Goal: Information Seeking & Learning: Check status

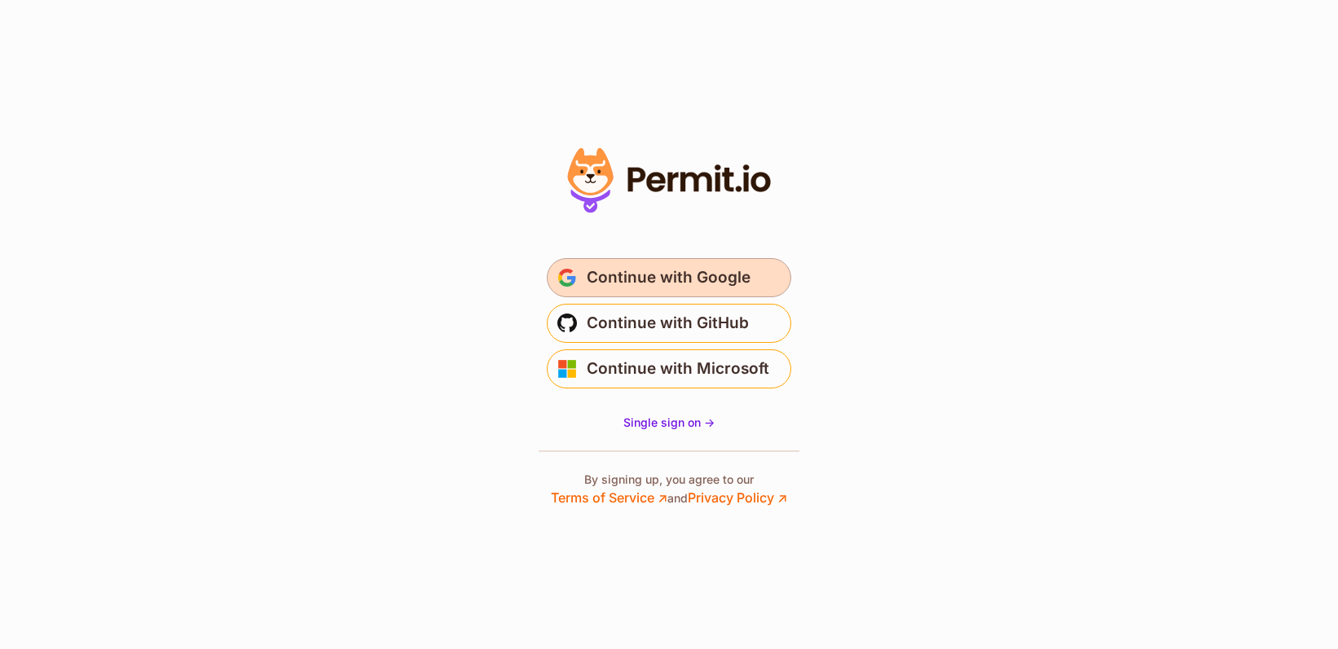
click at [707, 281] on span "Continue with Google" at bounding box center [669, 278] width 164 height 26
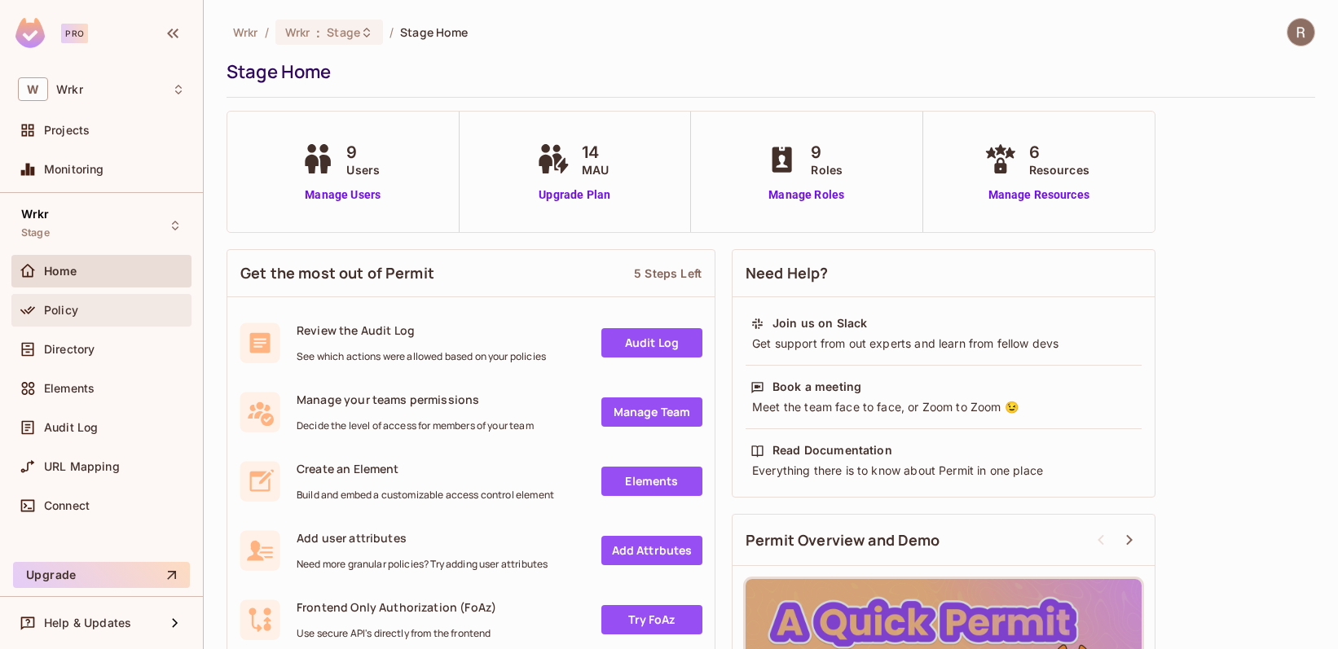
click at [81, 319] on div "Policy" at bounding box center [101, 311] width 167 height 20
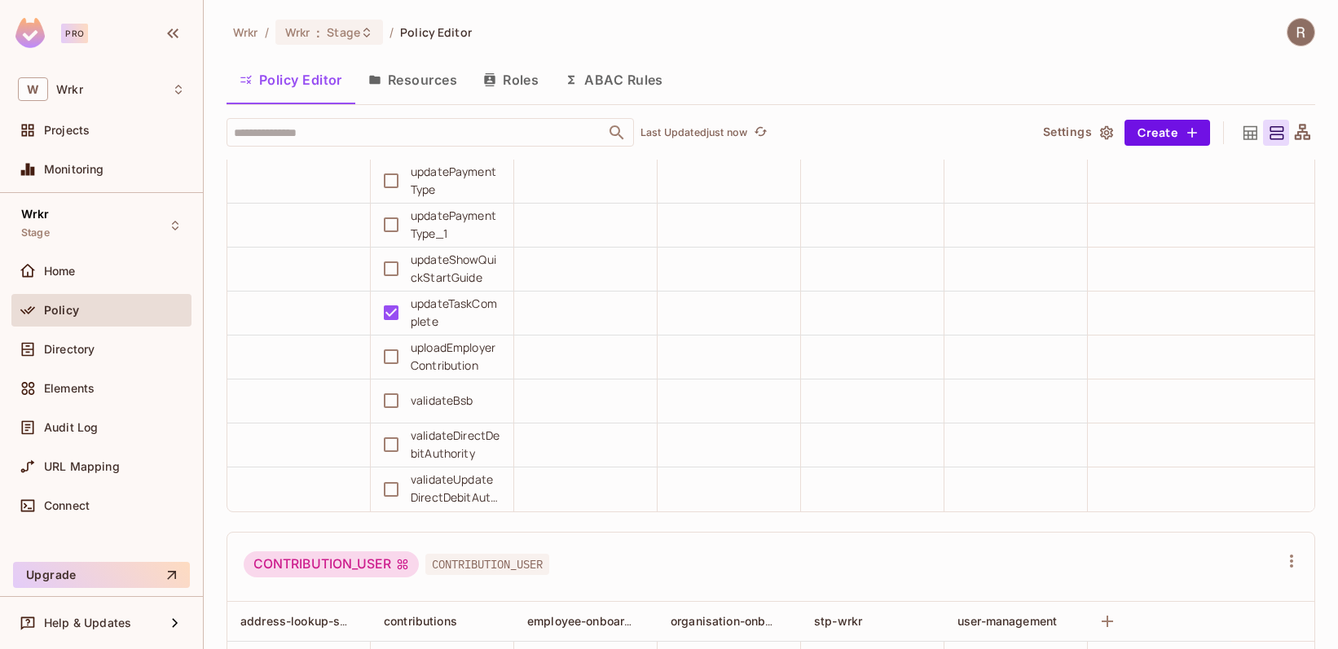
scroll to position [10652, 0]
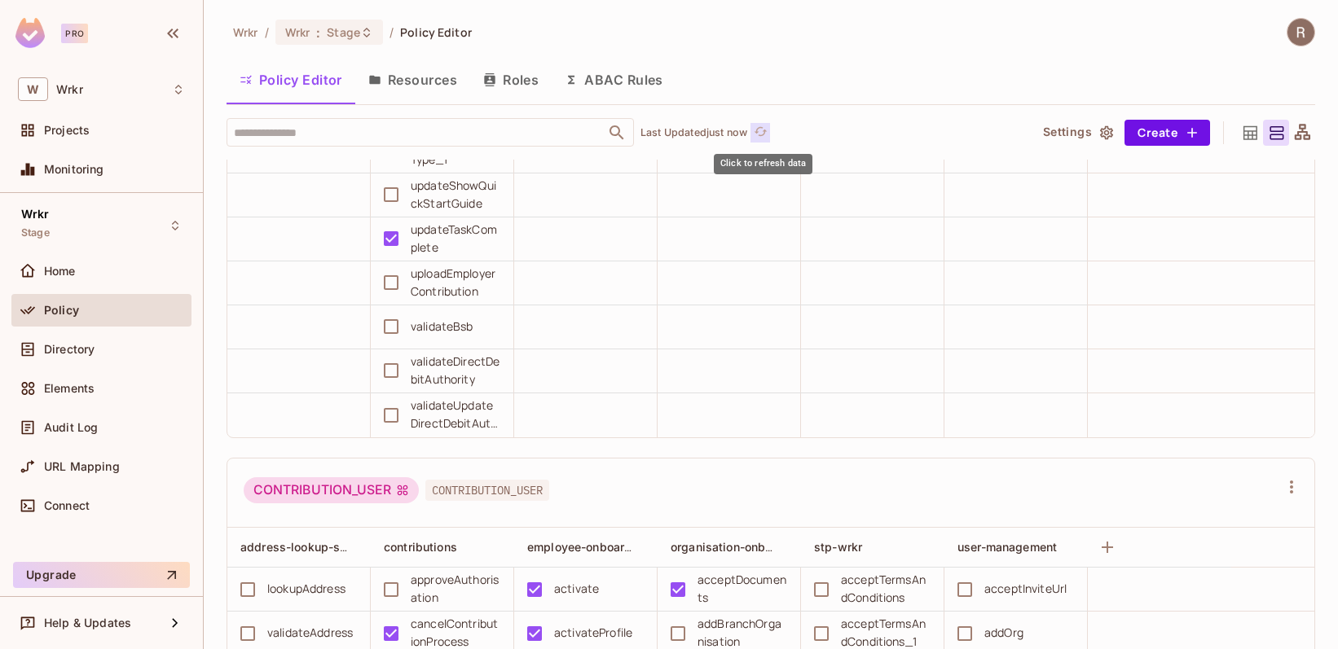
click at [762, 131] on icon "refresh" at bounding box center [761, 132] width 14 height 14
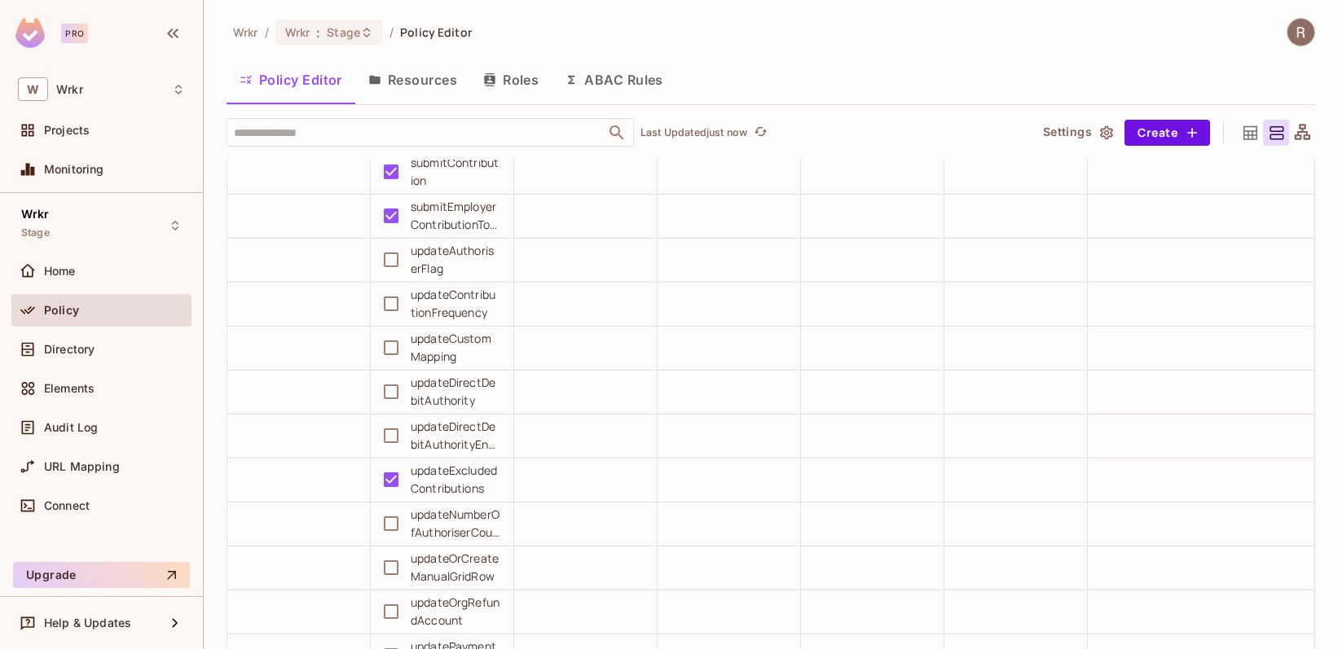
scroll to position [10046, 0]
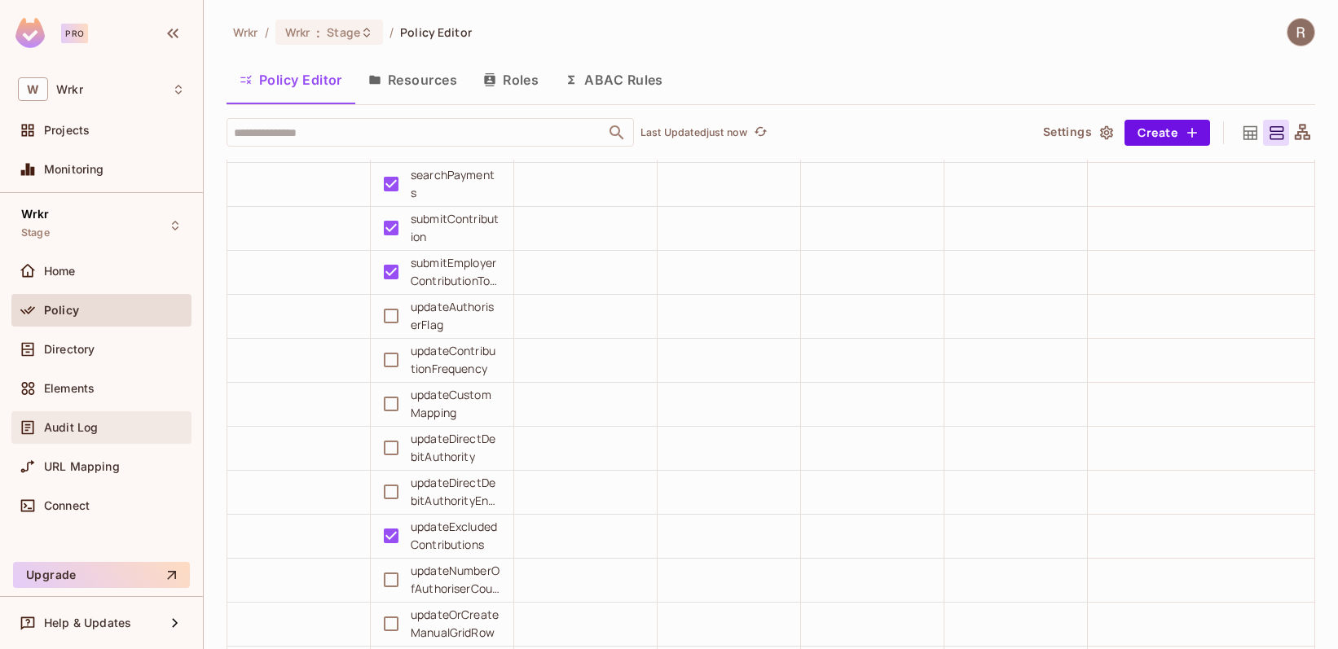
click at [62, 434] on div "Audit Log" at bounding box center [101, 428] width 167 height 20
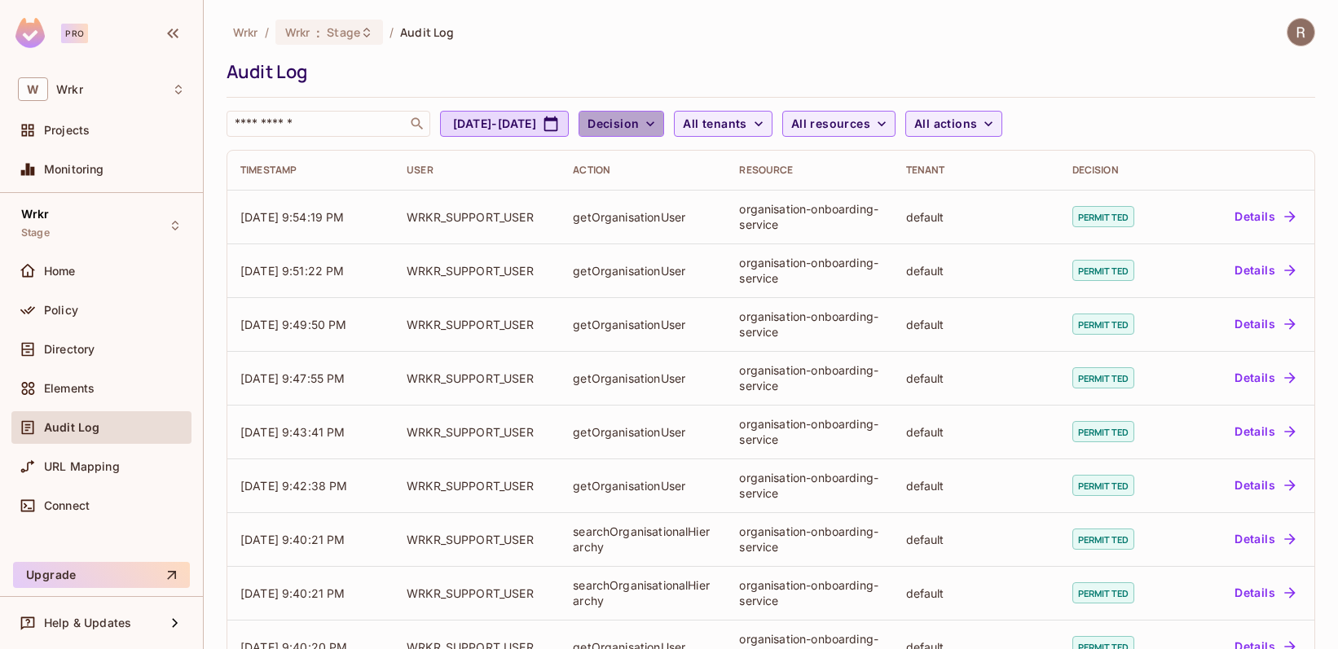
click at [658, 131] on icon "button" at bounding box center [650, 124] width 16 height 16
click at [701, 190] on span "Denied" at bounding box center [694, 195] width 55 height 15
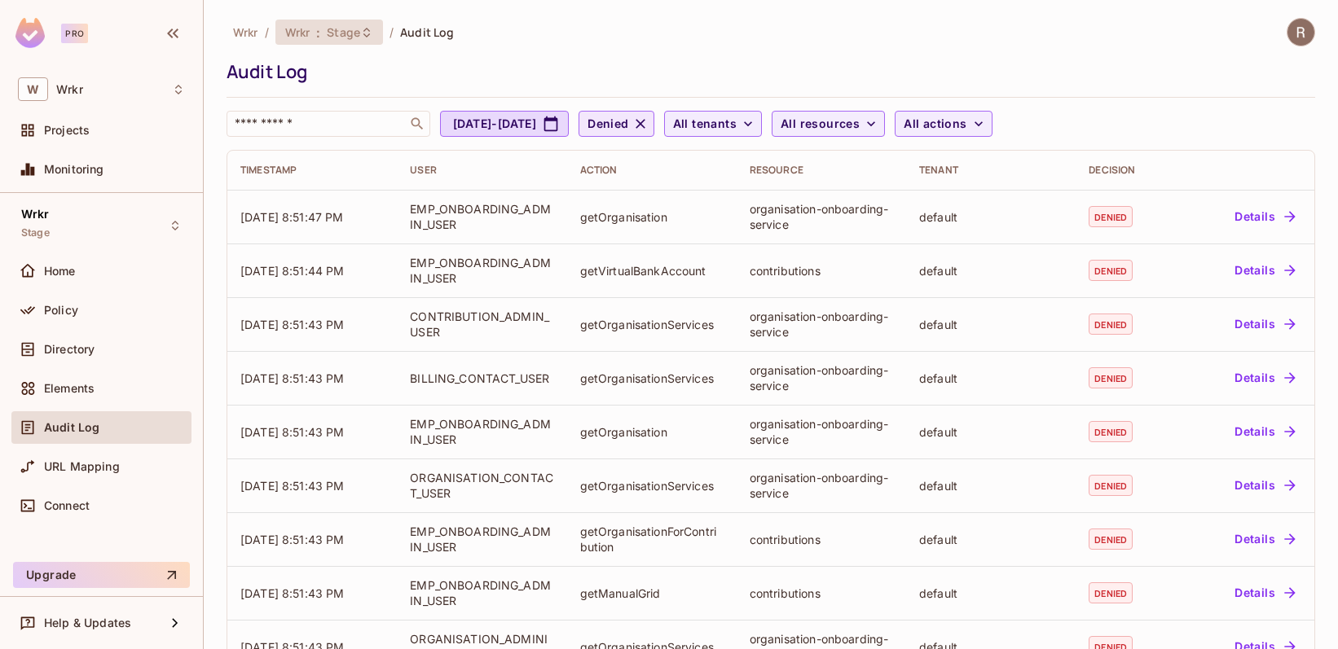
click at [367, 42] on div "Wrkr : Stage" at bounding box center [329, 32] width 108 height 25
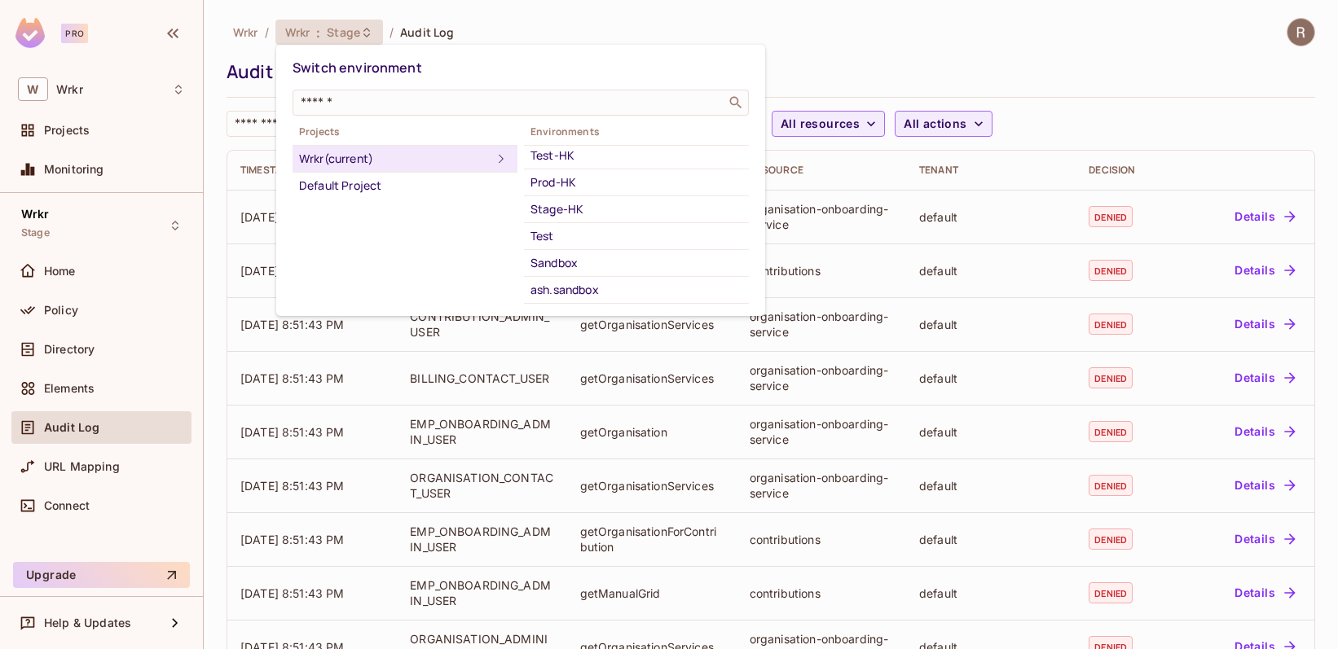
scroll to position [60, 0]
click at [564, 251] on div "Sandbox" at bounding box center [636, 260] width 212 height 20
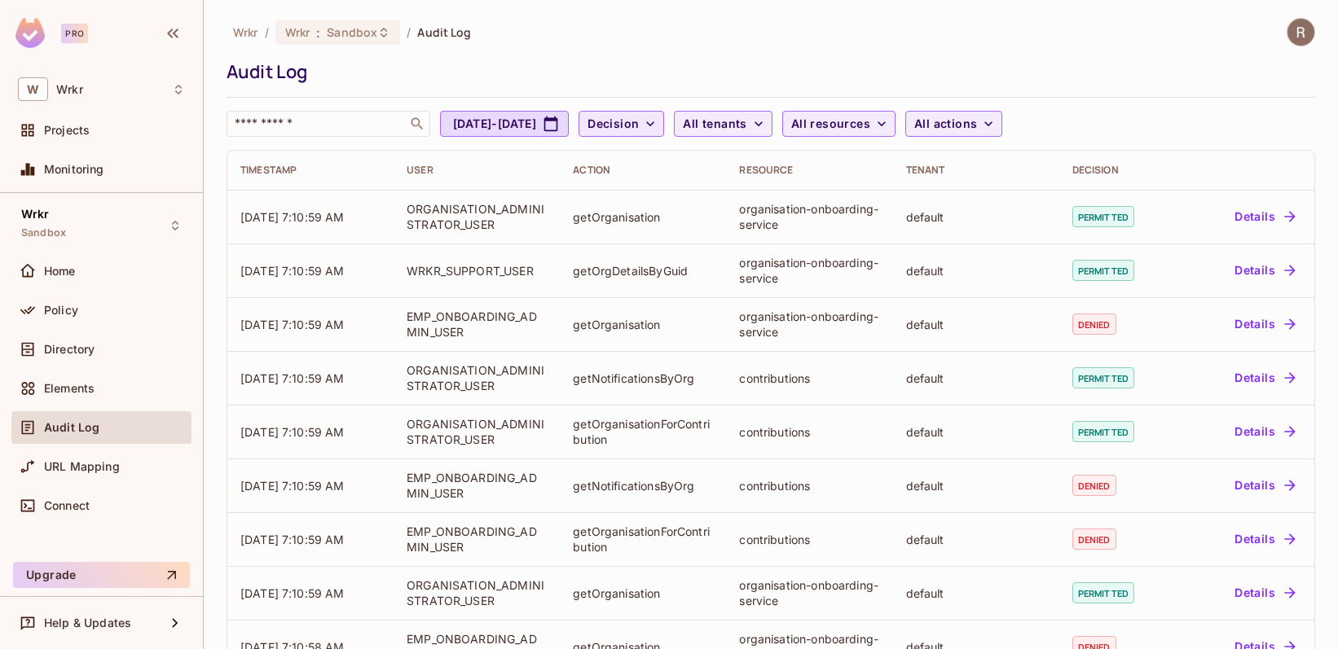
click at [658, 130] on icon "button" at bounding box center [650, 124] width 16 height 16
click at [678, 196] on span "Denied" at bounding box center [694, 195] width 55 height 15
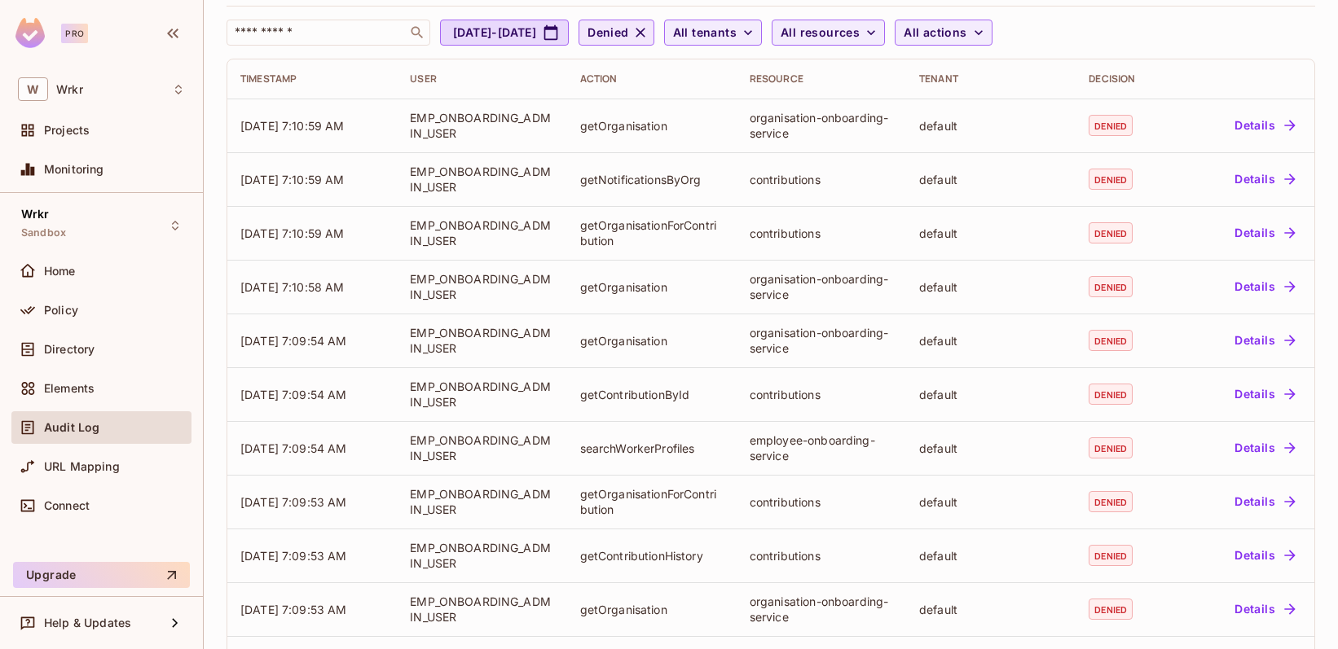
scroll to position [91, 0]
